Goal: Communication & Community: Answer question/provide support

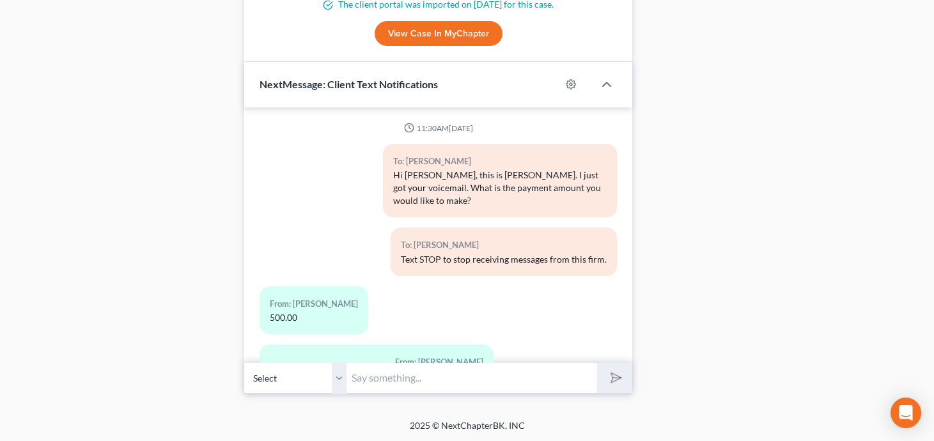
scroll to position [660, 0]
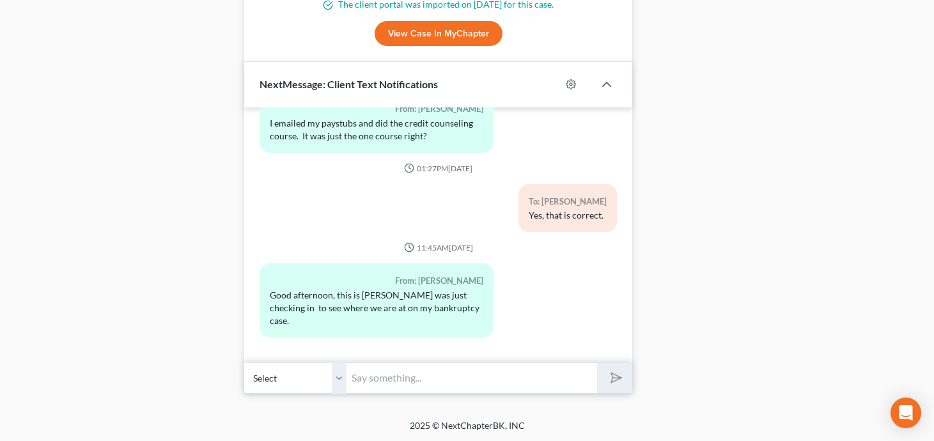
click at [432, 376] on input "text" at bounding box center [472, 377] width 251 height 31
type input "v"
click at [423, 378] on input "text" at bounding box center [472, 377] width 251 height 31
paste input "https://calendly.com/shanezismanlaw/non-bundled"
type input "https://calendly.com/shanezismanlaw/non-bundled"
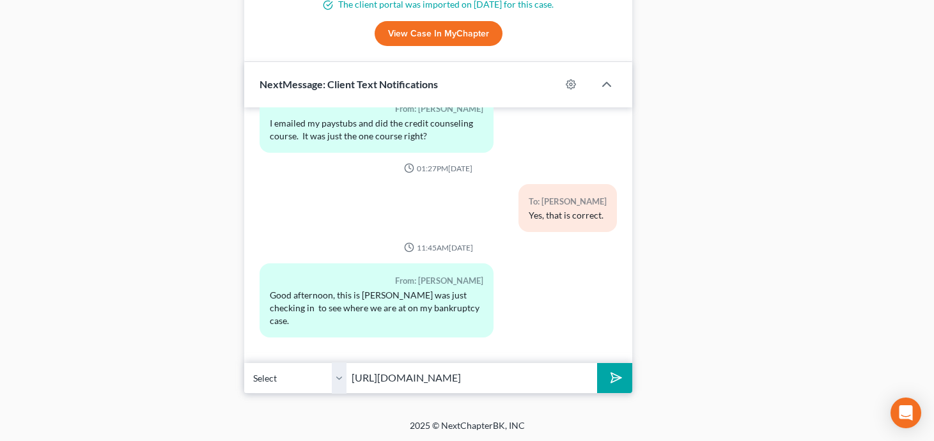
click at [597, 363] on button "submit" at bounding box center [614, 378] width 35 height 30
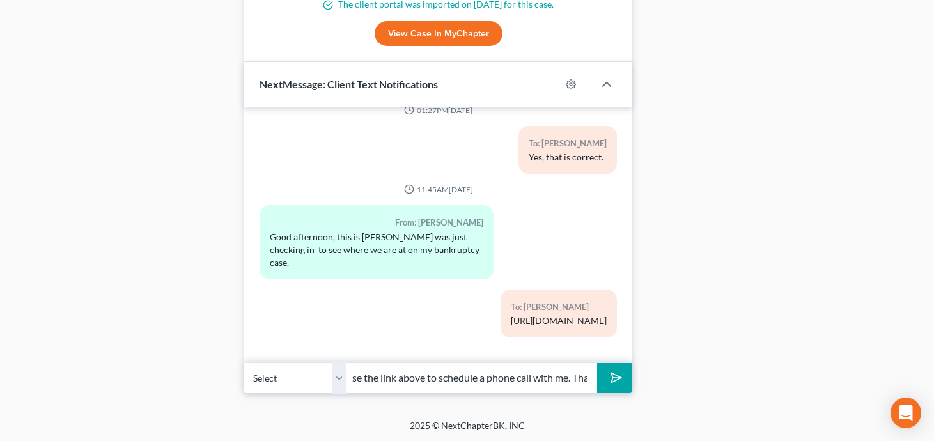
scroll to position [0, 140]
type input "HI Stephanie - please use the link above to schedule a phone call with me. Than…"
click at [597, 363] on button "submit" at bounding box center [614, 378] width 35 height 30
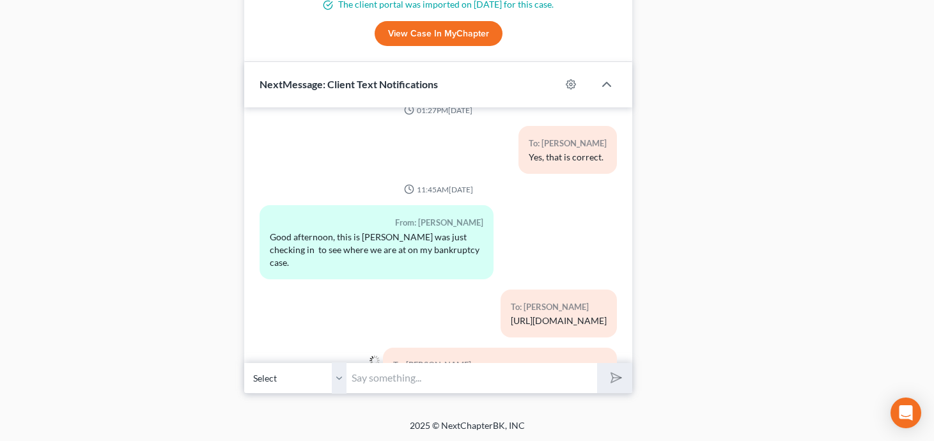
scroll to position [790, 0]
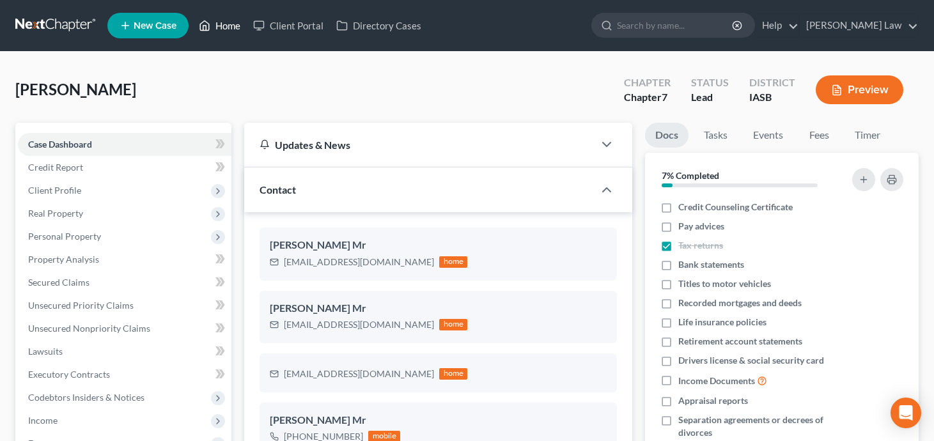
click at [222, 28] on link "Home" at bounding box center [219, 25] width 54 height 23
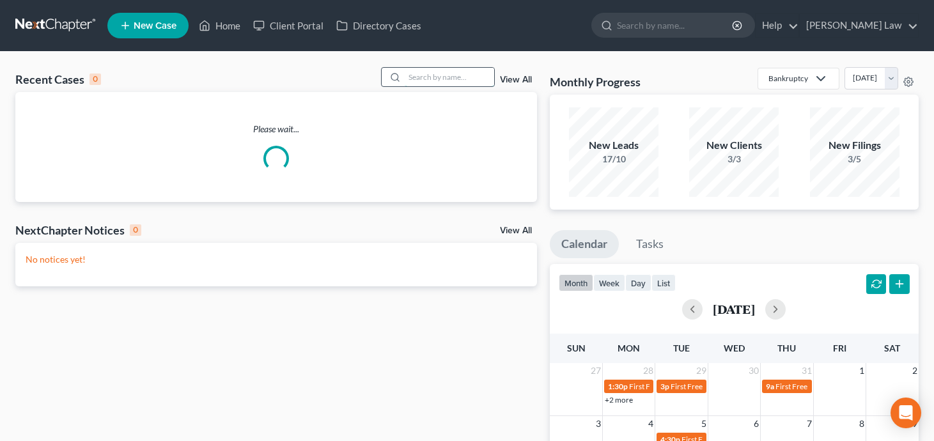
click at [452, 80] on input "search" at bounding box center [450, 77] width 90 height 19
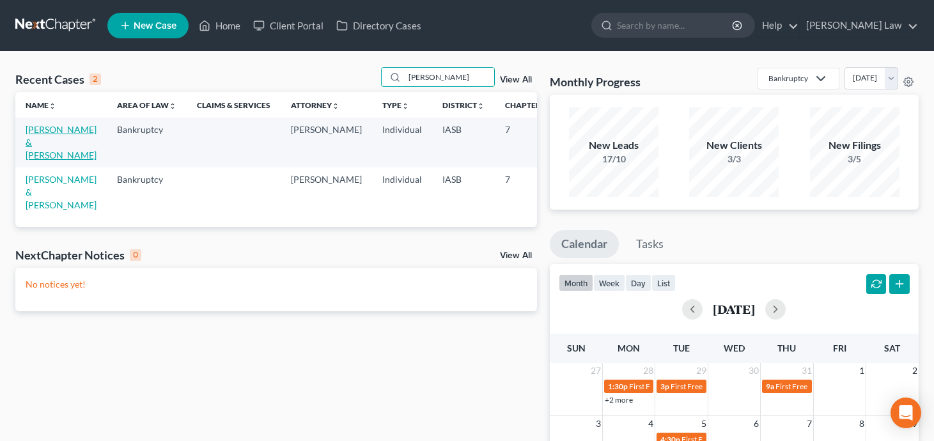
type input "[PERSON_NAME]"
click at [37, 146] on link "[PERSON_NAME] & [PERSON_NAME]" at bounding box center [61, 142] width 71 height 36
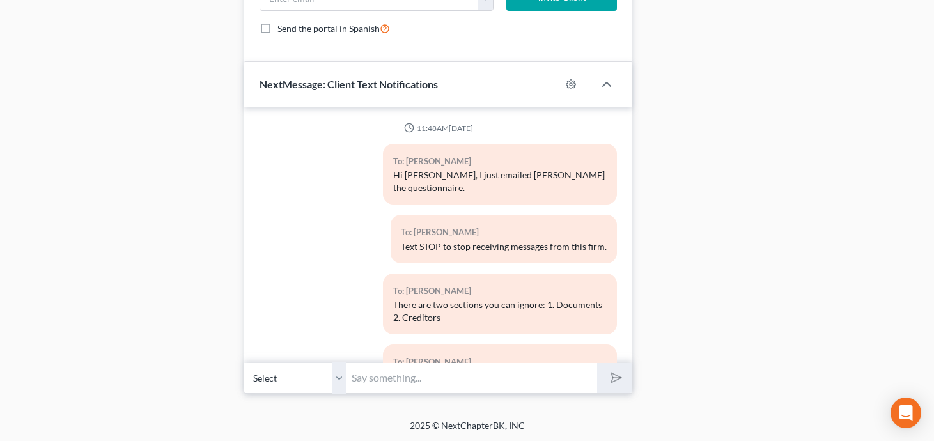
scroll to position [1909, 0]
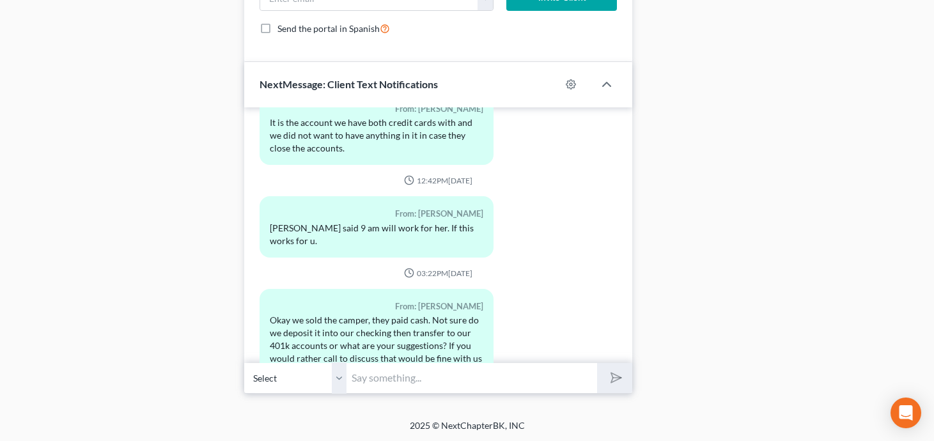
click at [459, 379] on input "text" at bounding box center [472, 377] width 251 height 31
type input "[PERSON_NAME] - I apologize but i have a personal matter that has arisen and i …"
click at [597, 363] on button "submit" at bounding box center [614, 378] width 35 height 30
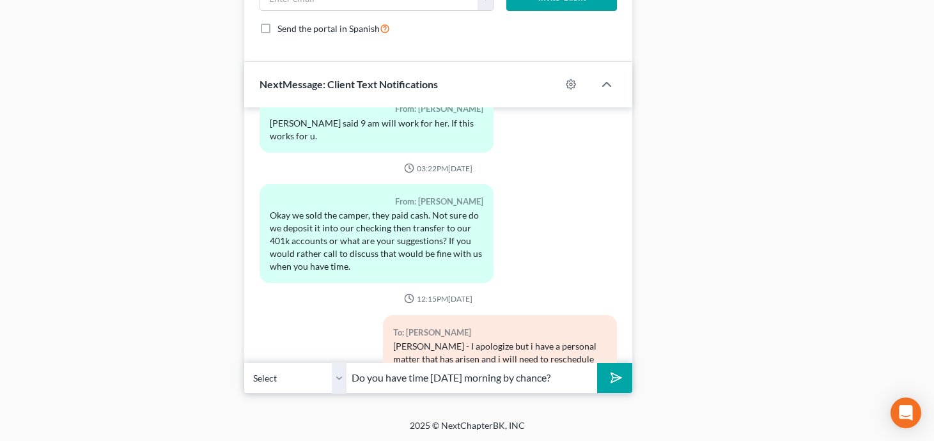
type input "Do you have time [DATE] morning by chance?"
click at [597, 363] on button "submit" at bounding box center [614, 378] width 35 height 30
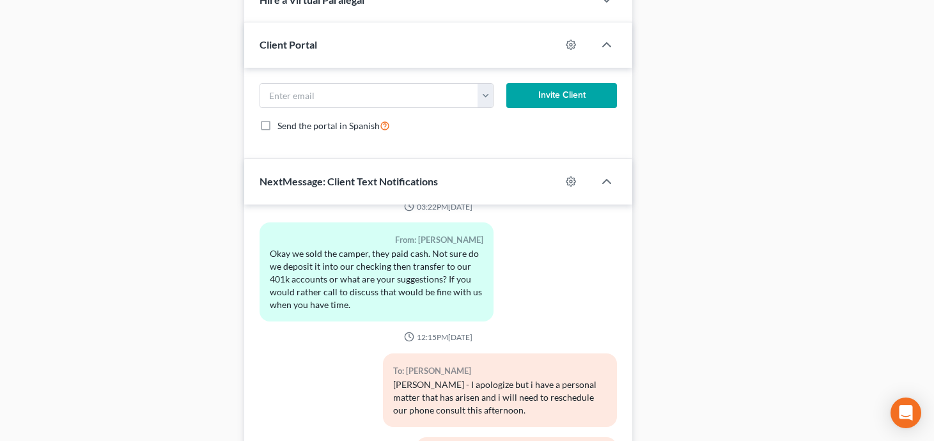
scroll to position [990, 0]
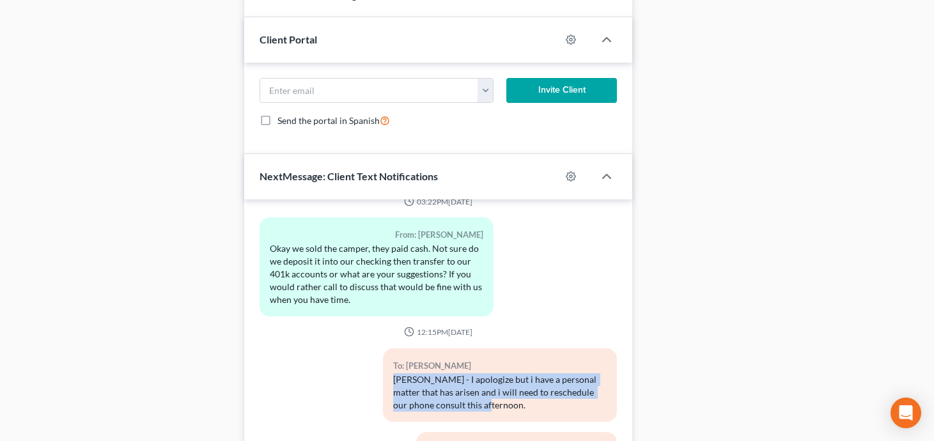
drag, startPoint x: 455, startPoint y: 355, endPoint x: 379, endPoint y: 328, distance: 80.9
click at [379, 348] on div "To: [PERSON_NAME] [PERSON_NAME] - I apologize but i have a personal matter that…" at bounding box center [500, 390] width 247 height 84
copy div "[PERSON_NAME] - I apologize but i have a personal matter that has arisen and i …"
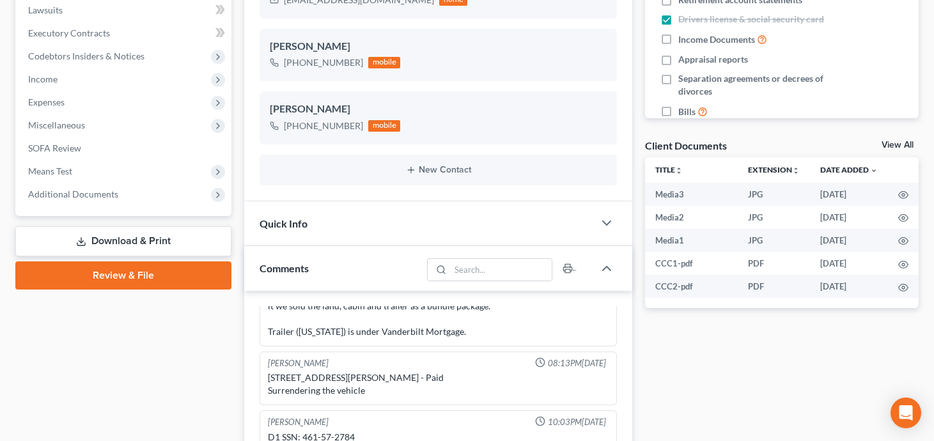
scroll to position [0, 0]
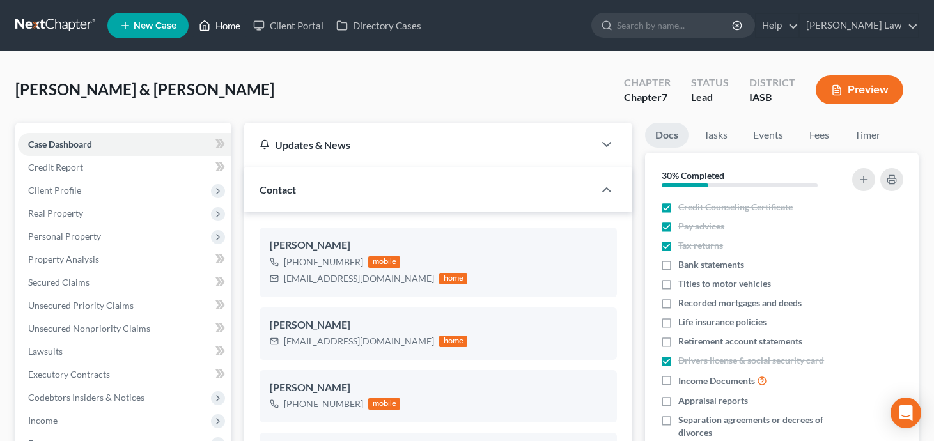
click at [228, 29] on link "Home" at bounding box center [219, 25] width 54 height 23
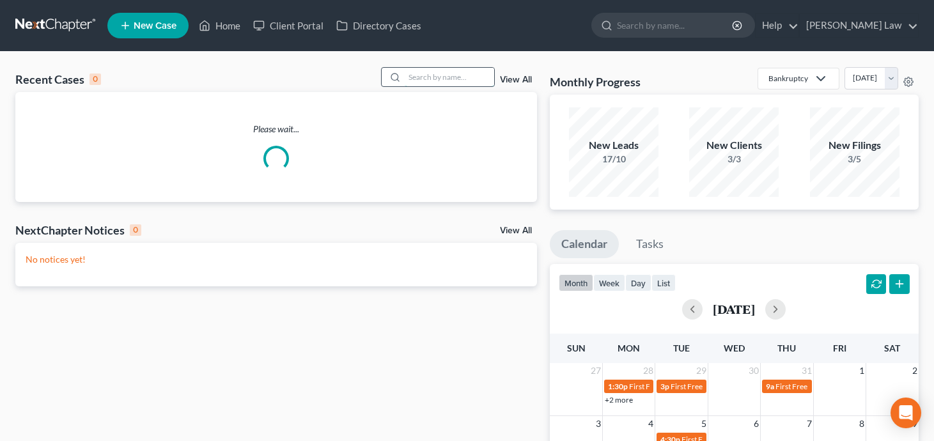
click at [444, 81] on input "search" at bounding box center [450, 77] width 90 height 19
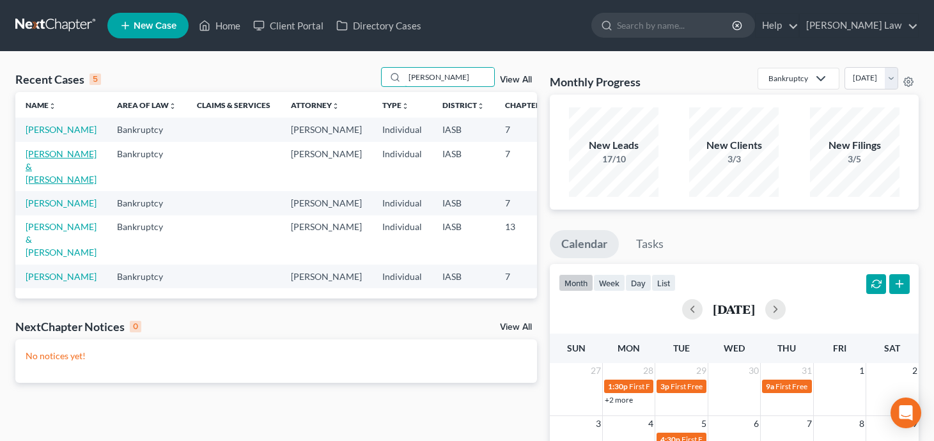
type input "[PERSON_NAME]"
click at [42, 175] on link "[PERSON_NAME] & [PERSON_NAME]" at bounding box center [61, 166] width 71 height 36
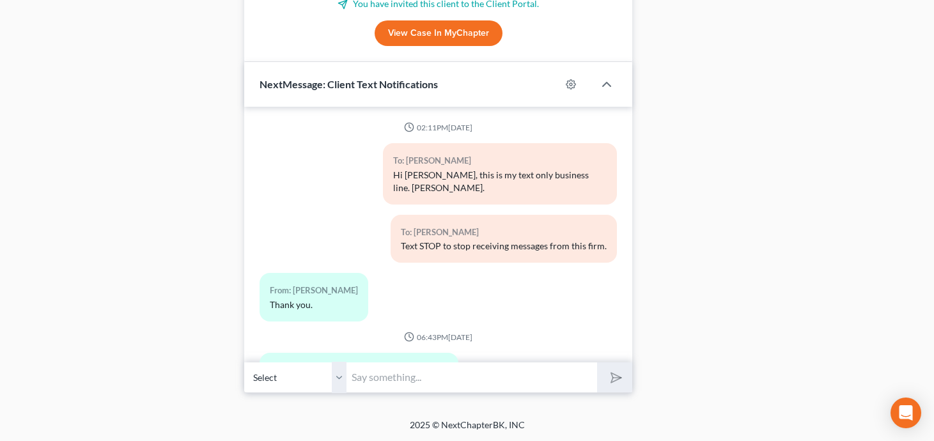
scroll to position [4241, 0]
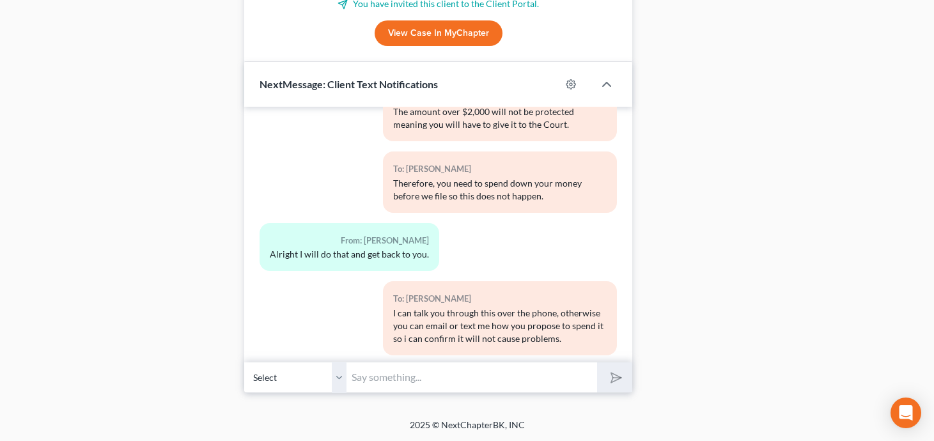
click at [435, 386] on input "text" at bounding box center [472, 377] width 251 height 31
paste input "[PERSON_NAME] - I apologize but i have a personal matter that has arisen and i …"
click at [374, 377] on input "[PERSON_NAME] - I apologize but i have a personal matter that has arisen and i …" at bounding box center [472, 377] width 251 height 31
type input "[PERSON_NAME] apologize but i have a personal matter that has arisen and i will…"
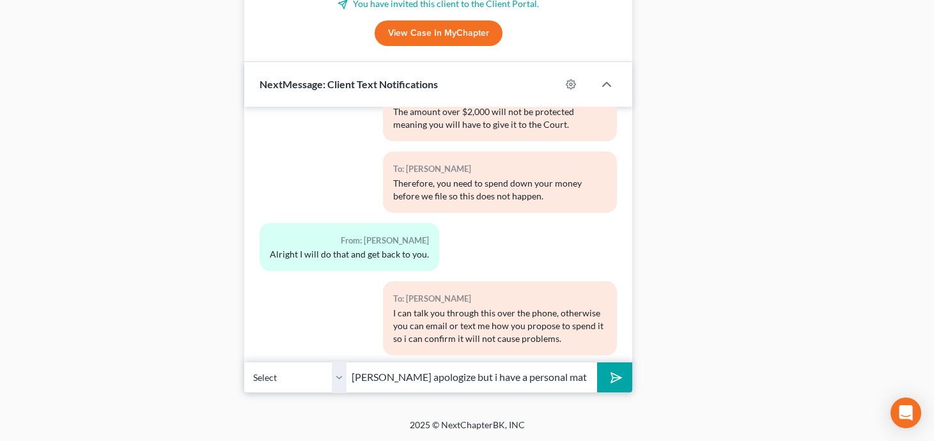
click at [609, 378] on icon "submit" at bounding box center [614, 378] width 18 height 18
click at [423, 384] on input "text" at bounding box center [472, 377] width 251 height 31
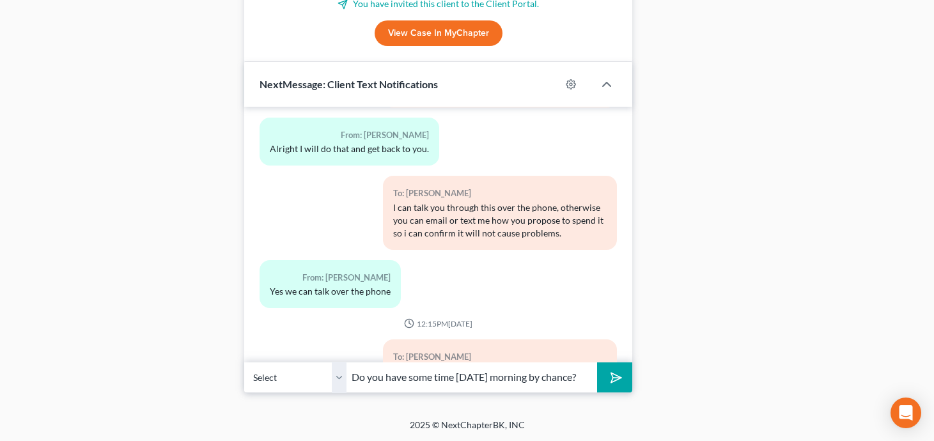
scroll to position [0, 7]
type input "Do you have some time [DATE] morning by chance?"
click at [597, 362] on button "submit" at bounding box center [614, 377] width 35 height 30
